Goal: Find specific page/section: Find specific page/section

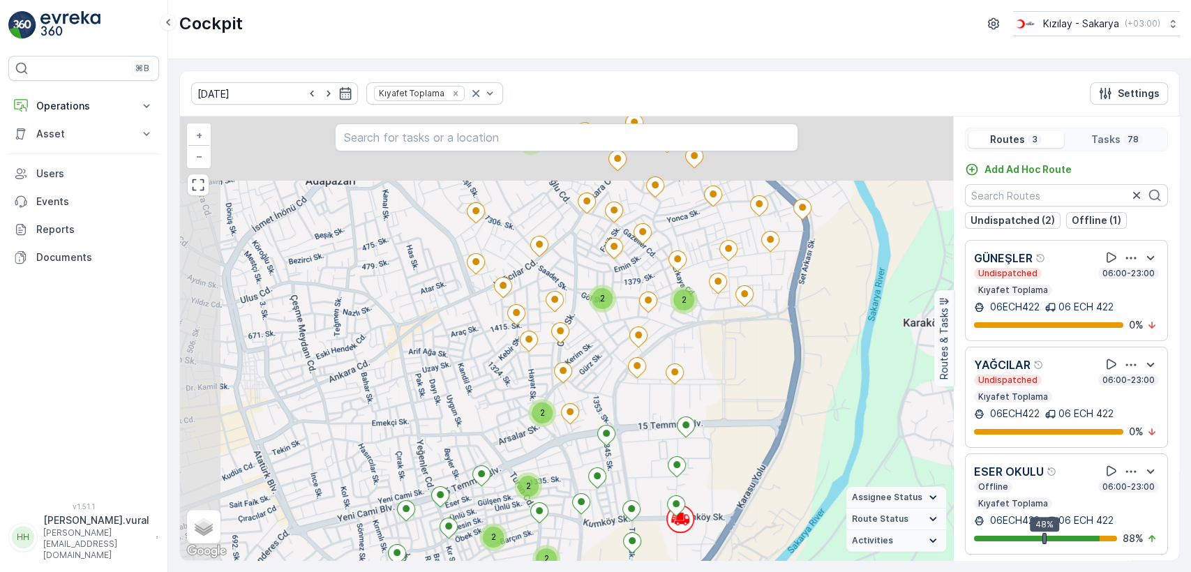
click at [704, 364] on div "2 2 2 2 2 2 2 2 2 + − Satellite Roadmap Terrain Hybrid Leaflet Keyboard shortcu…" at bounding box center [566, 338] width 773 height 444
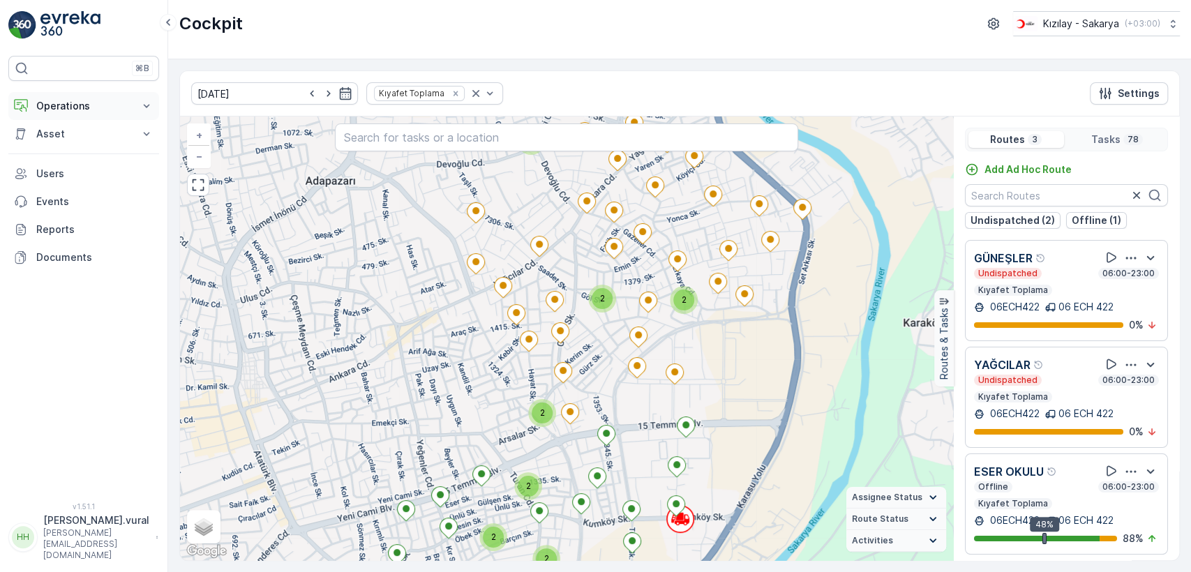
click at [96, 110] on p "Operations" at bounding box center [83, 106] width 95 height 14
click at [105, 163] on p "Routes & Tasks" at bounding box center [72, 169] width 72 height 14
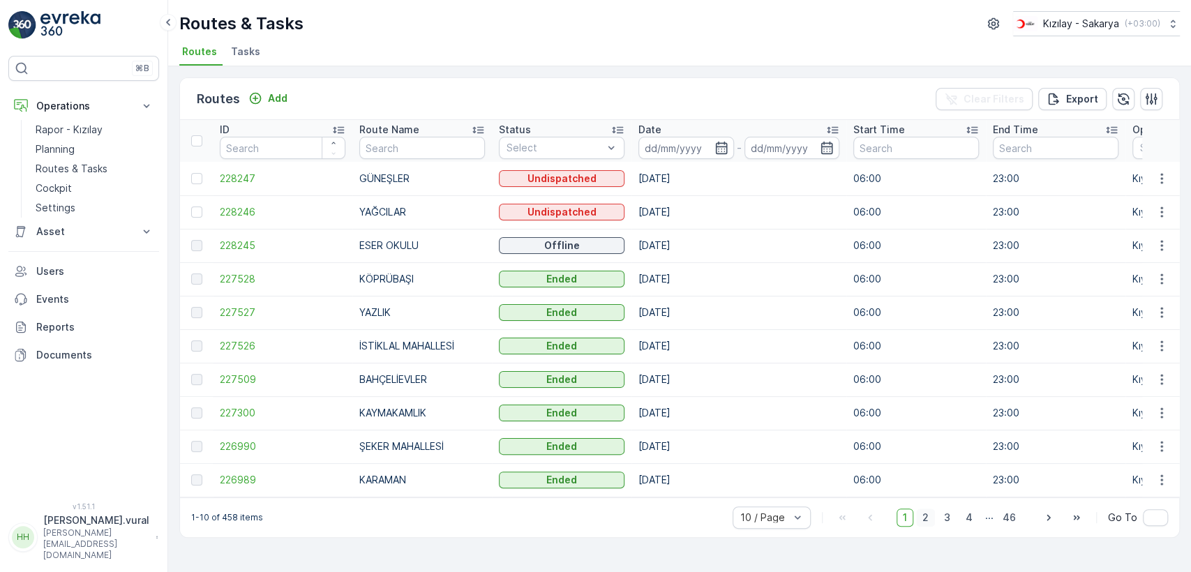
click at [921, 518] on span "2" at bounding box center [925, 517] width 19 height 18
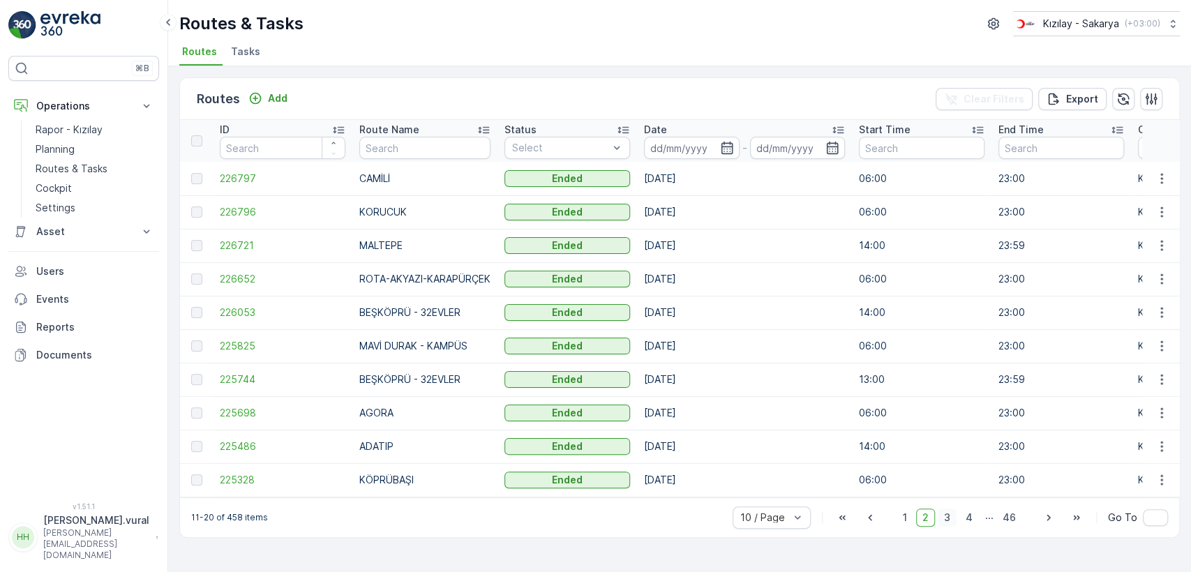
click at [948, 523] on span "3" at bounding box center [946, 517] width 19 height 18
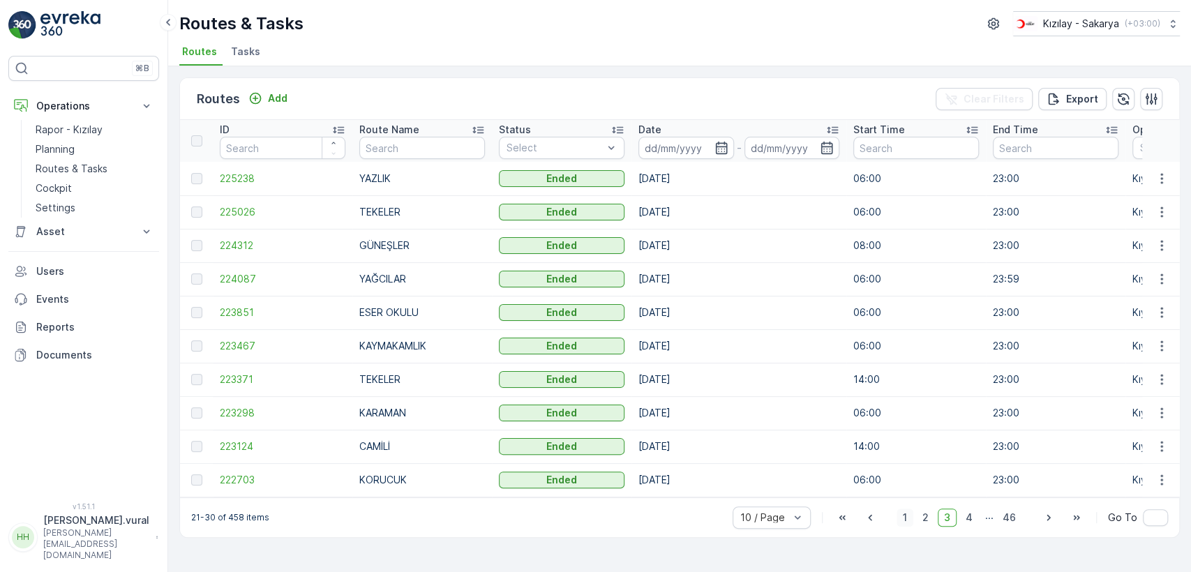
click at [902, 515] on span "1" at bounding box center [904, 517] width 17 height 18
